Goal: Check status: Check status

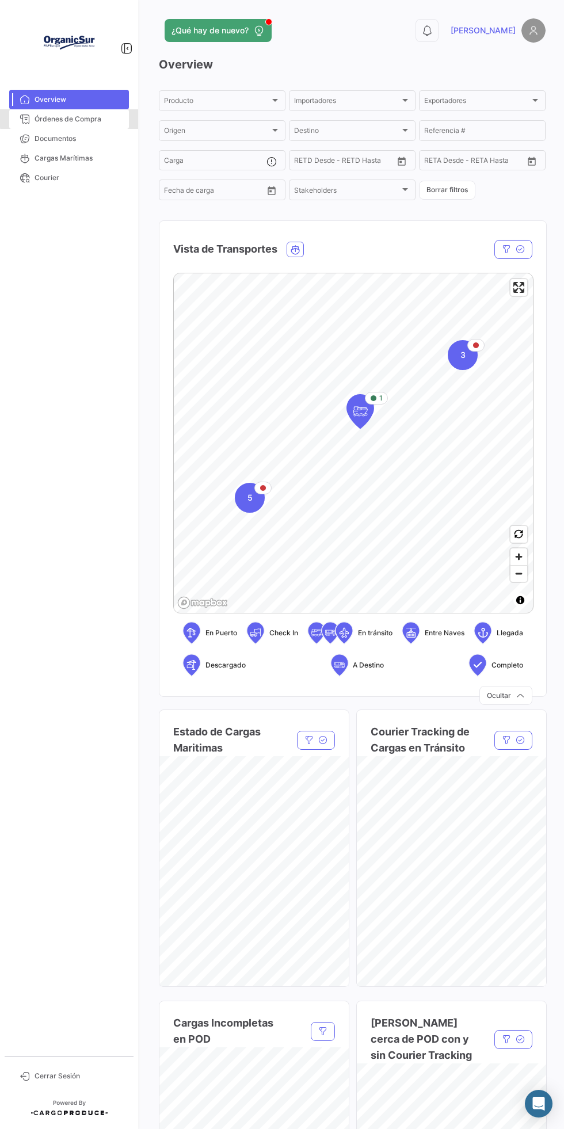
click at [108, 116] on span "Órdenes de Compra" at bounding box center [80, 119] width 90 height 10
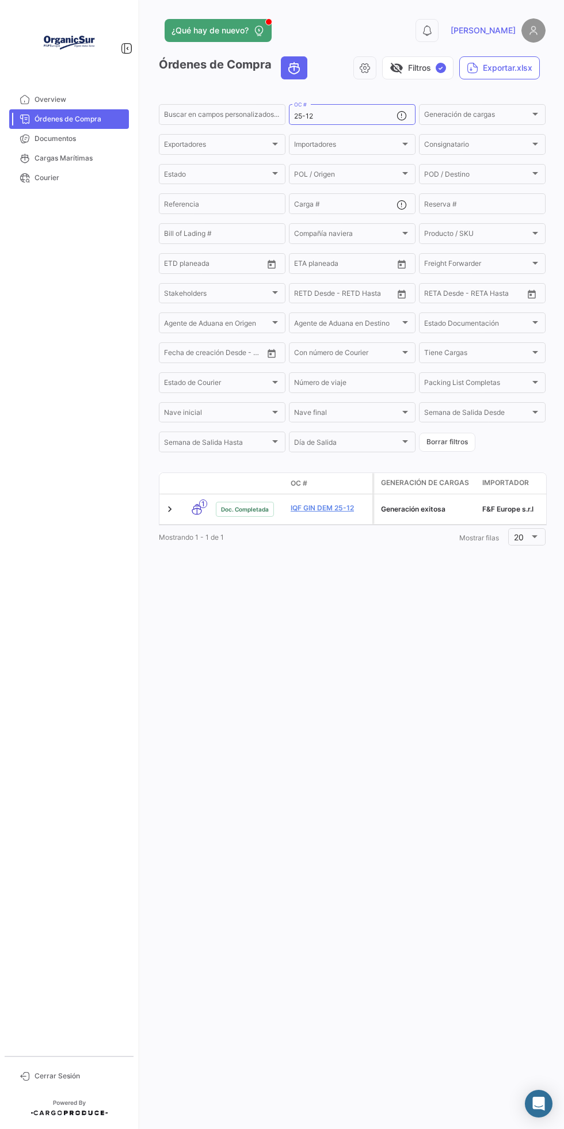
click at [338, 116] on input "25-12" at bounding box center [345, 116] width 102 height 8
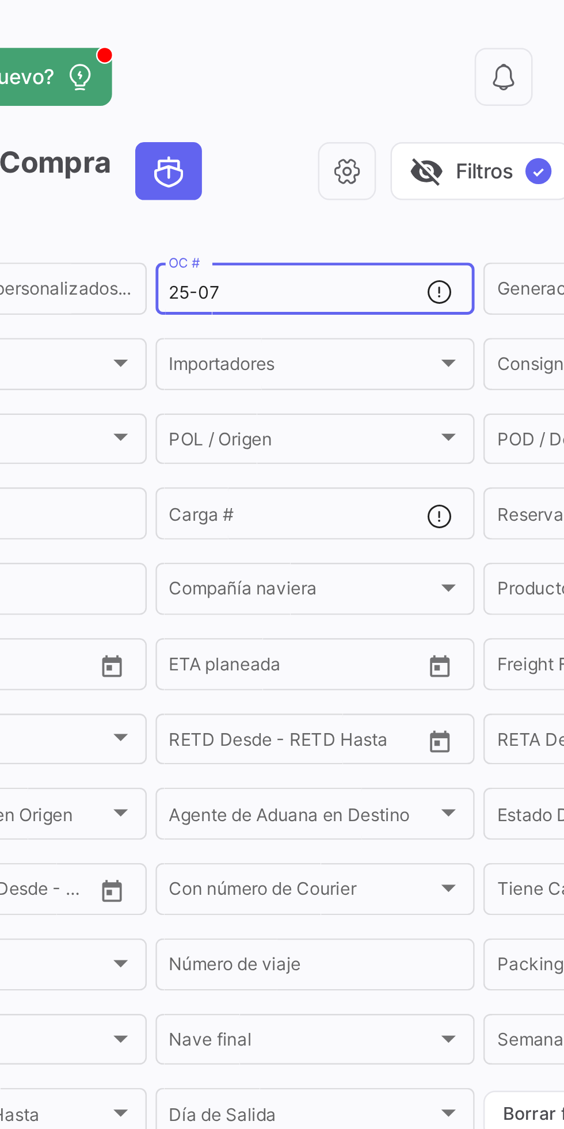
type input "25-07"
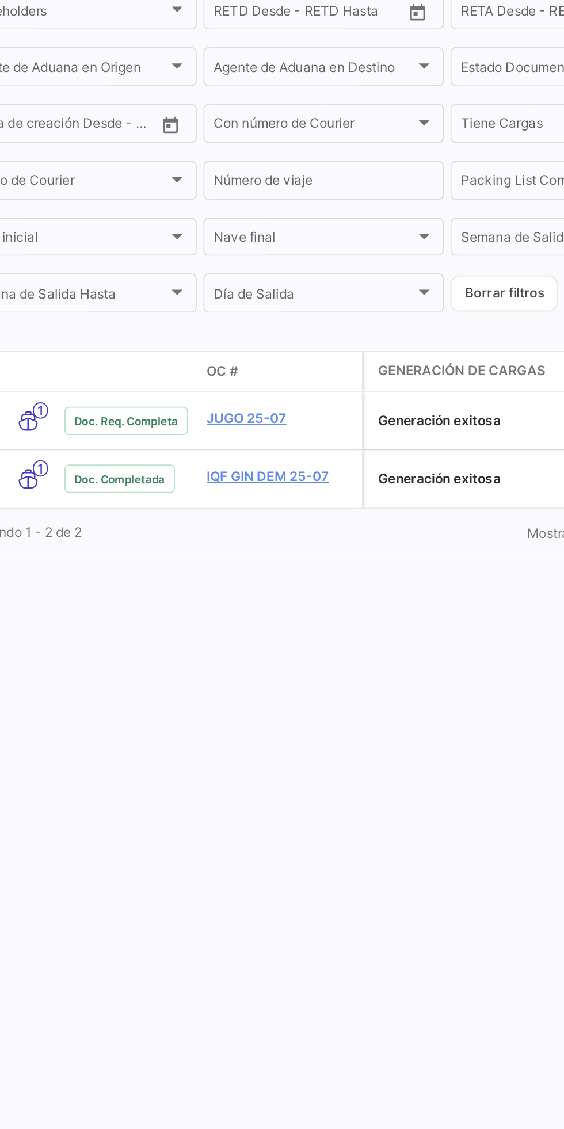
click at [314, 493] on datatable-header-cell "OC #" at bounding box center [329, 484] width 86 height 20
click at [319, 510] on link "JUGO 25-07" at bounding box center [329, 508] width 77 height 10
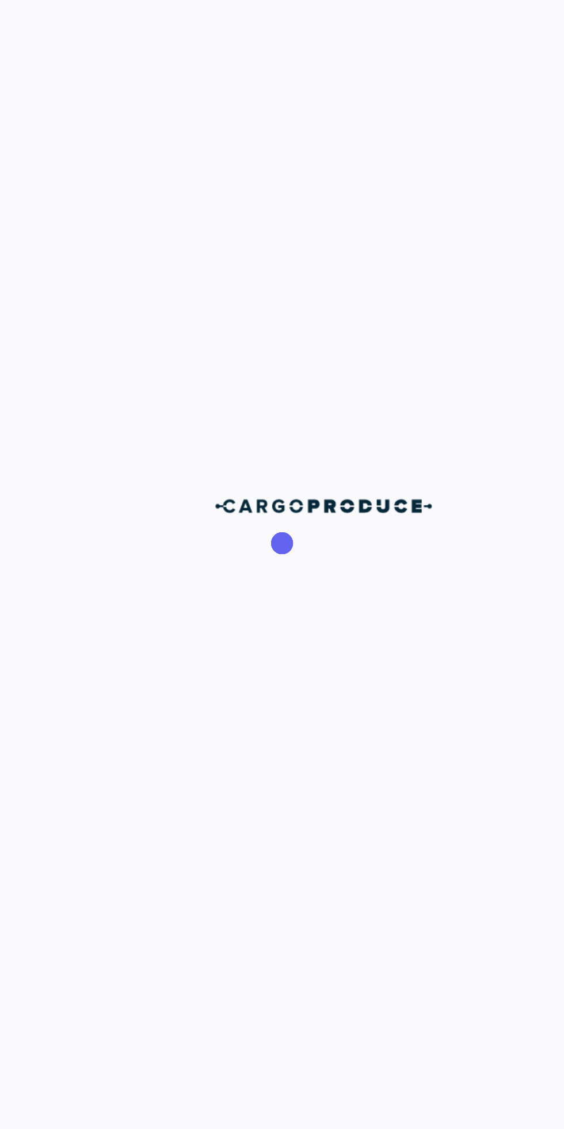
click at [311, 511] on div at bounding box center [351, 564] width 423 height 1129
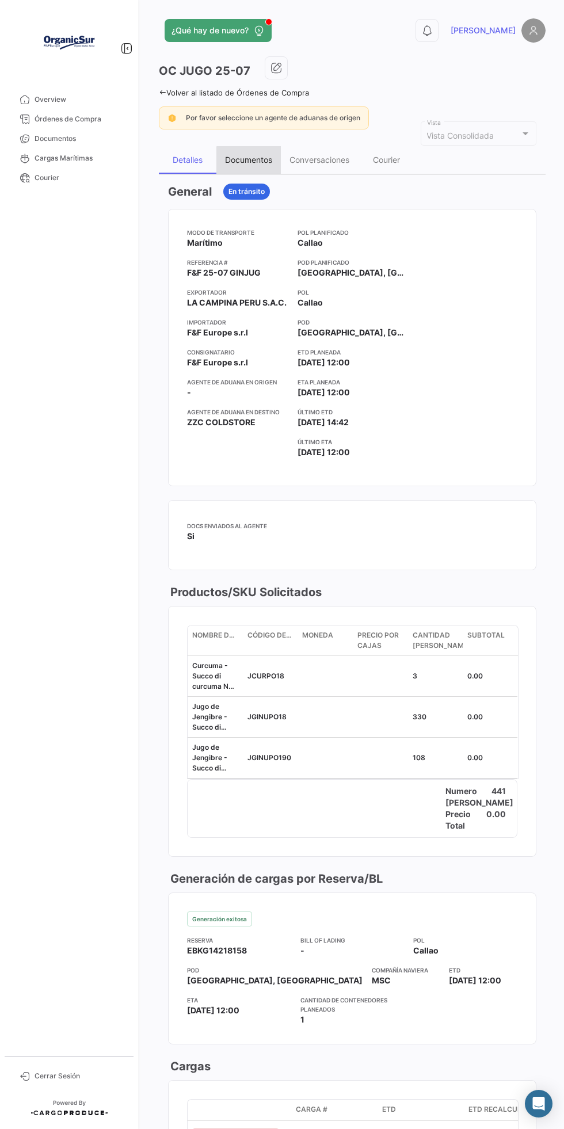
click at [255, 159] on div "Documentos" at bounding box center [248, 160] width 47 height 10
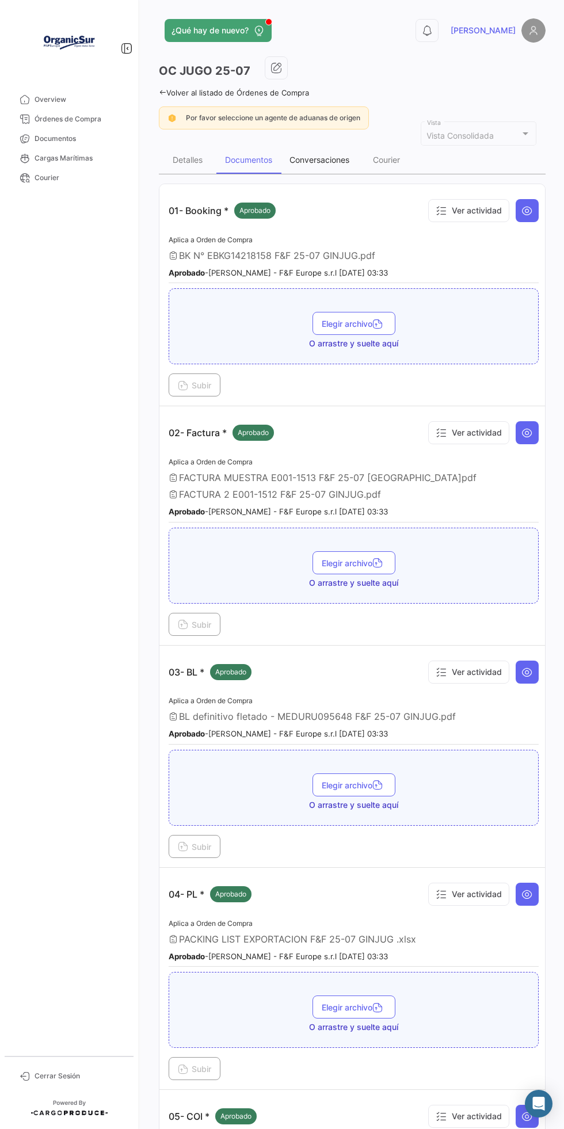
click at [321, 158] on div "Conversaciones" at bounding box center [319, 160] width 60 height 10
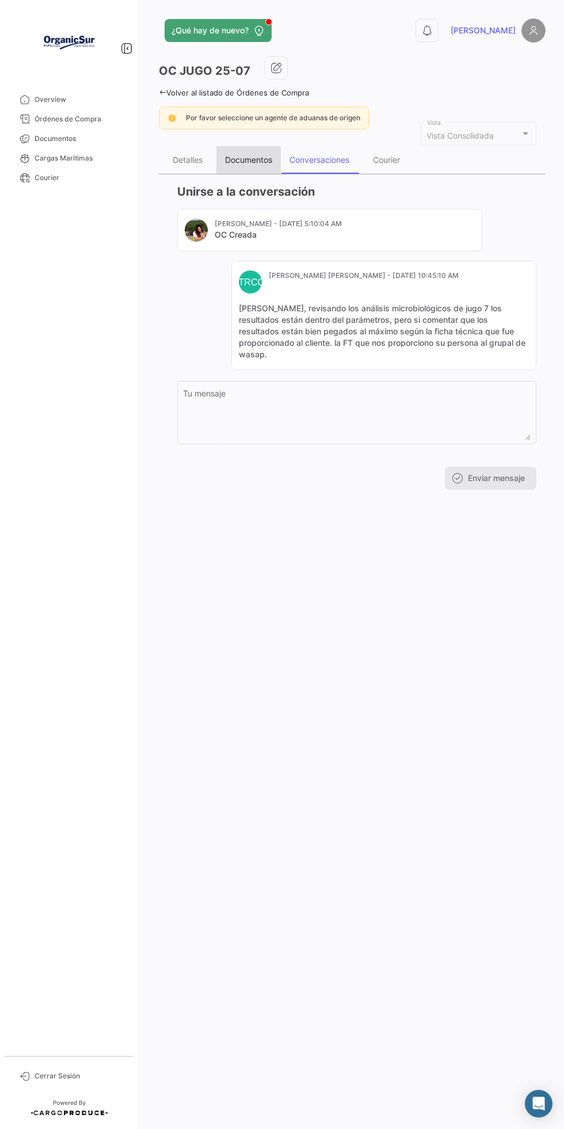
click at [243, 147] on div "Documentos" at bounding box center [248, 160] width 64 height 28
